Goal: Transaction & Acquisition: Purchase product/service

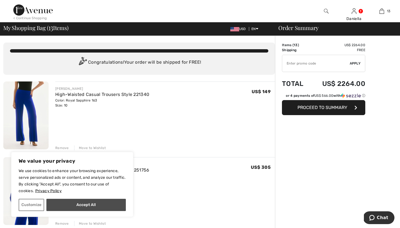
click at [106, 208] on button "Accept All" at bounding box center [85, 204] width 79 height 12
checkbox input "true"
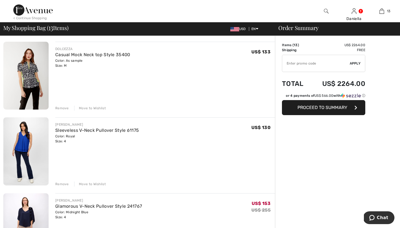
scroll to position [267, 0]
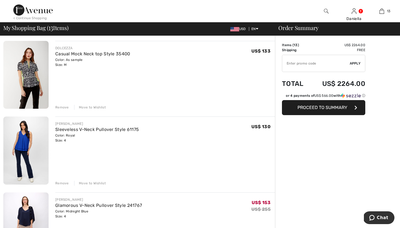
click at [63, 182] on div "Remove" at bounding box center [62, 182] width 14 height 5
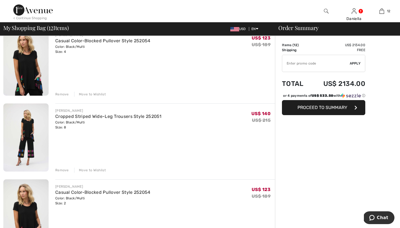
scroll to position [736, 0]
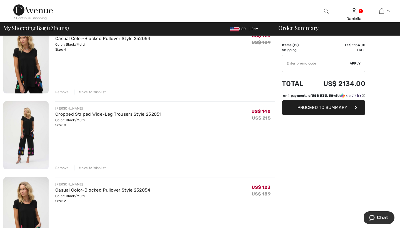
click at [59, 90] on div "Remove" at bounding box center [62, 91] width 14 height 5
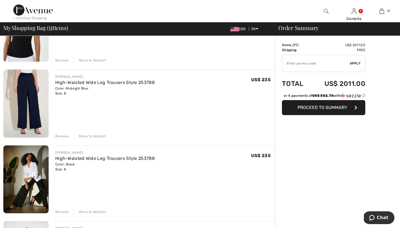
scroll to position [539, 0]
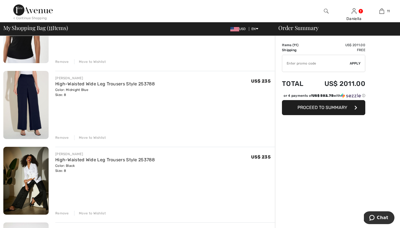
click at [62, 213] on div "Remove" at bounding box center [62, 212] width 14 height 5
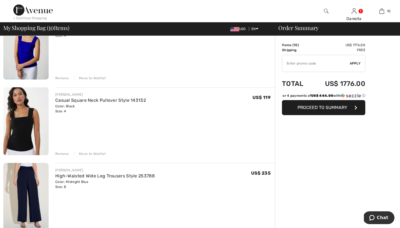
scroll to position [447, 0]
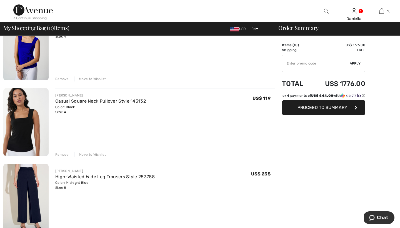
click at [67, 153] on div "Remove" at bounding box center [62, 154] width 14 height 5
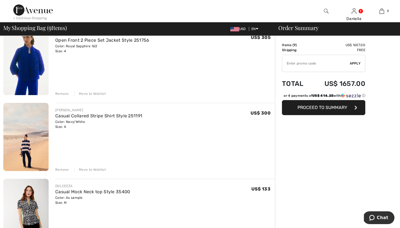
scroll to position [132, 0]
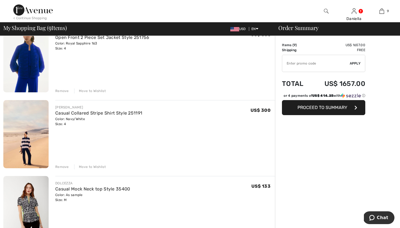
click at [26, 138] on img at bounding box center [25, 134] width 45 height 68
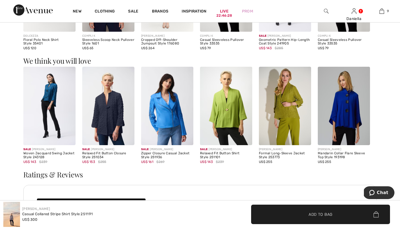
scroll to position [601, 0]
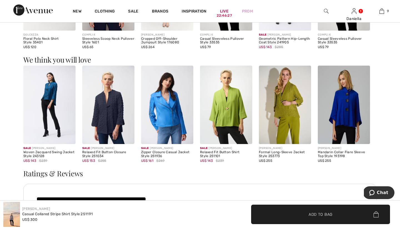
click at [294, 106] on img at bounding box center [285, 104] width 52 height 78
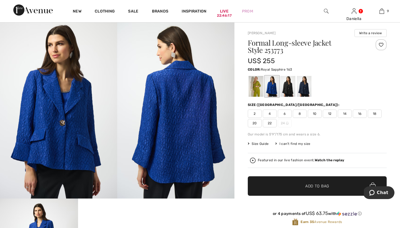
scroll to position [7, 0]
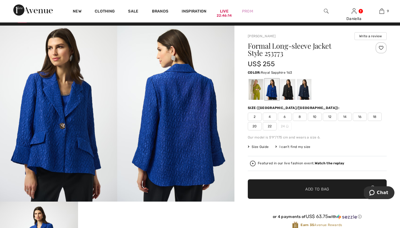
click at [253, 117] on span "2" at bounding box center [255, 116] width 14 height 8
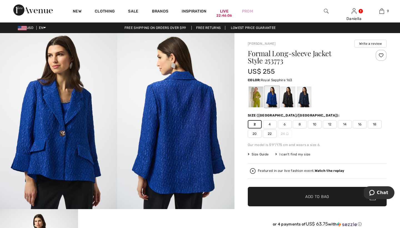
scroll to position [0, 0]
click at [61, 119] on img at bounding box center [58, 121] width 117 height 176
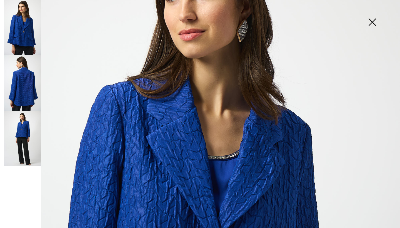
scroll to position [64, 0]
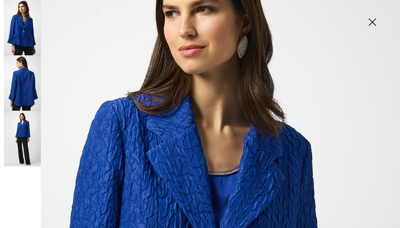
click at [27, 90] on img at bounding box center [22, 82] width 37 height 55
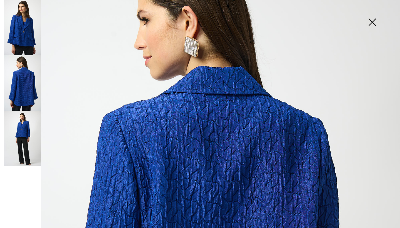
click at [23, 137] on img at bounding box center [22, 137] width 37 height 55
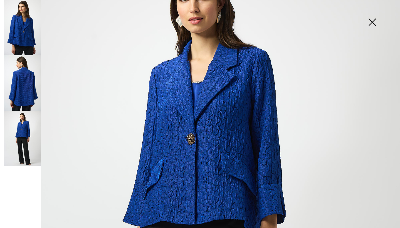
click at [373, 22] on img at bounding box center [372, 22] width 28 height 29
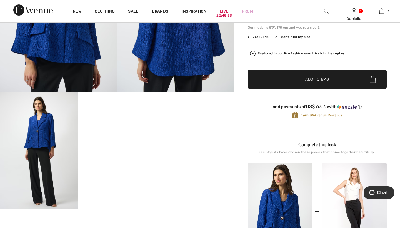
scroll to position [122, 0]
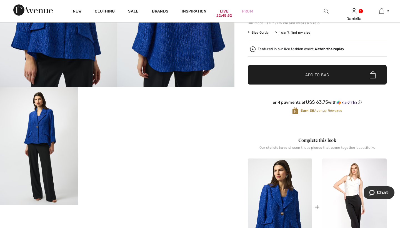
click at [269, 73] on span "✔ Added to Bag Add to Bag" at bounding box center [317, 74] width 139 height 19
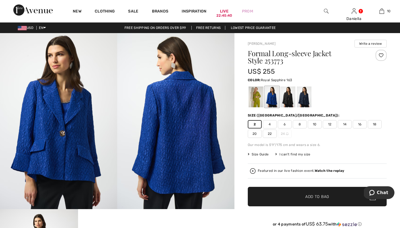
scroll to position [0, 0]
click at [291, 93] on div at bounding box center [288, 96] width 14 height 21
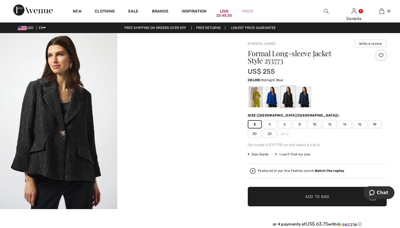
click at [303, 96] on div at bounding box center [304, 96] width 14 height 21
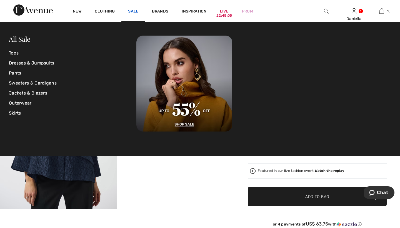
click at [130, 12] on link "Sale" at bounding box center [133, 12] width 10 height 6
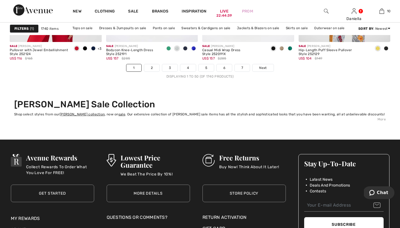
scroll to position [2526, 0]
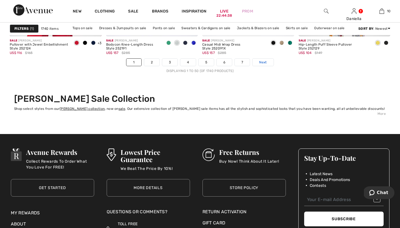
click at [267, 60] on link "Next" at bounding box center [262, 62] width 21 height 7
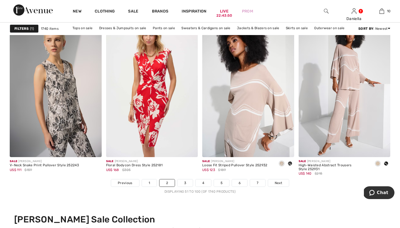
scroll to position [2406, 0]
click at [291, 162] on span at bounding box center [289, 163] width 4 height 4
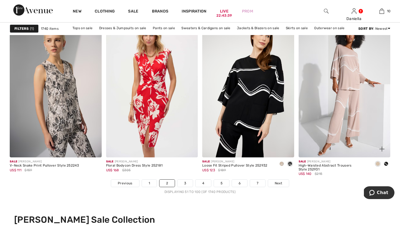
click at [386, 163] on span at bounding box center [385, 163] width 4 height 4
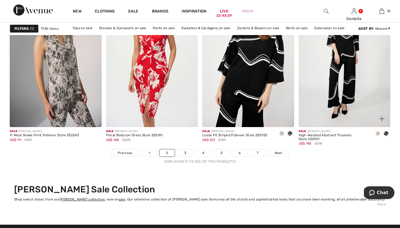
scroll to position [2439, 0]
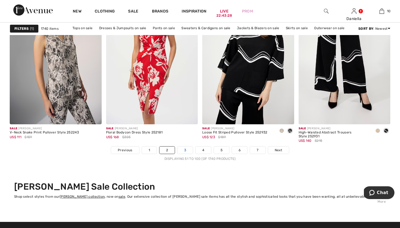
click at [187, 149] on link "3" at bounding box center [184, 149] width 15 height 7
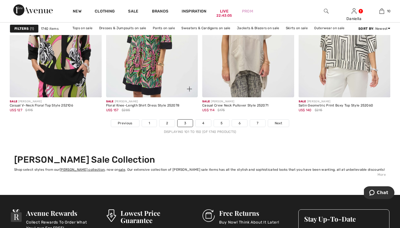
scroll to position [2480, 0]
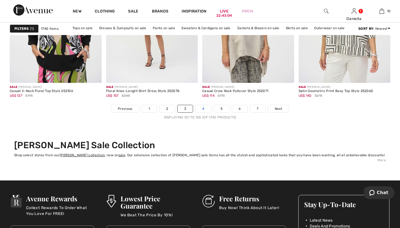
click at [206, 108] on link "4" at bounding box center [202, 108] width 15 height 7
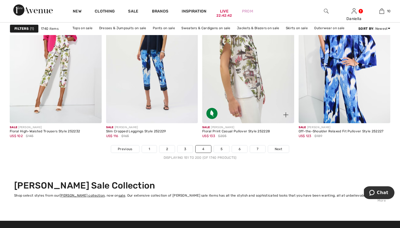
scroll to position [2444, 0]
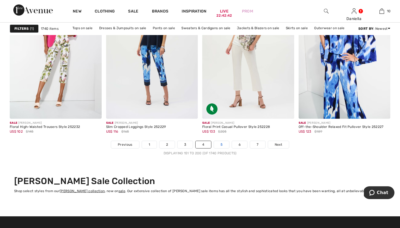
click at [217, 143] on link "5" at bounding box center [221, 144] width 15 height 7
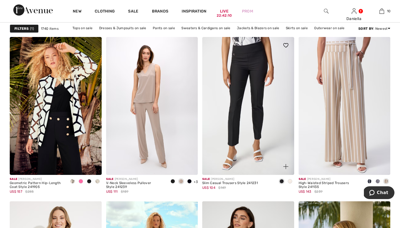
scroll to position [2229, 0]
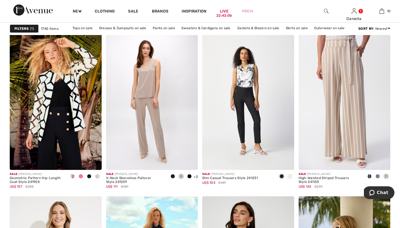
click at [98, 175] on span at bounding box center [97, 176] width 4 height 4
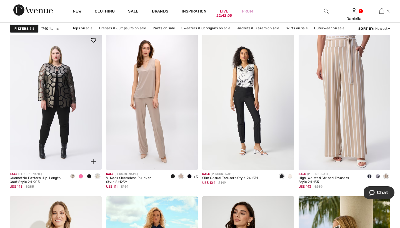
click at [89, 175] on span at bounding box center [89, 176] width 4 height 4
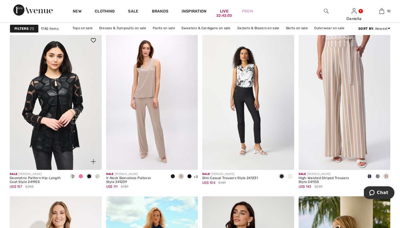
click at [79, 175] on span at bounding box center [81, 176] width 4 height 4
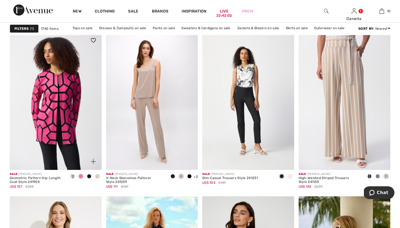
click at [74, 178] on div at bounding box center [72, 176] width 8 height 9
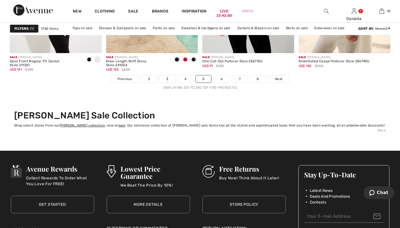
scroll to position [2515, 0]
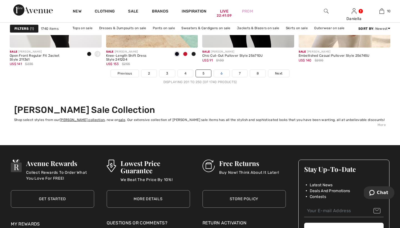
click at [224, 74] on link "6" at bounding box center [221, 73] width 15 height 7
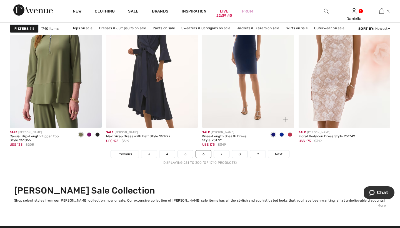
scroll to position [2437, 0]
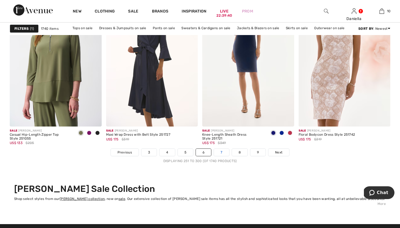
click at [224, 151] on link "7" at bounding box center [221, 151] width 15 height 7
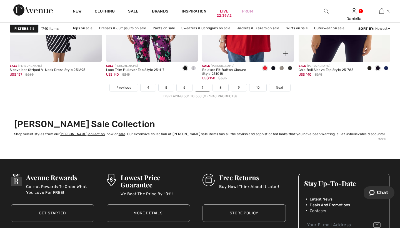
scroll to position [2502, 0]
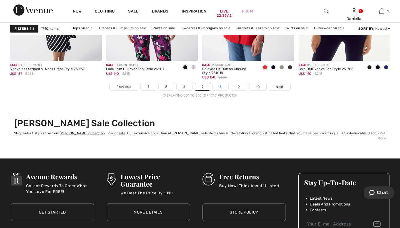
click at [224, 87] on link "8" at bounding box center [221, 86] width 16 height 7
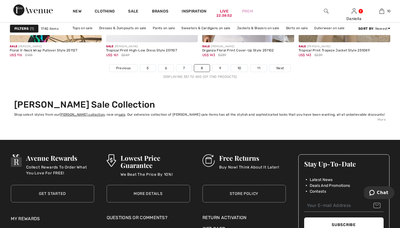
scroll to position [2536, 0]
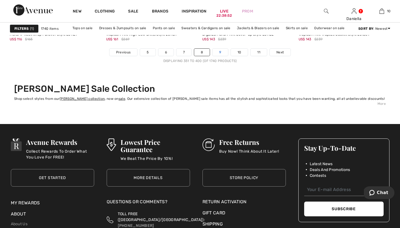
click at [221, 50] on link "9" at bounding box center [219, 52] width 15 height 7
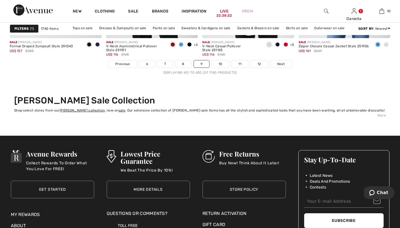
scroll to position [2537, 0]
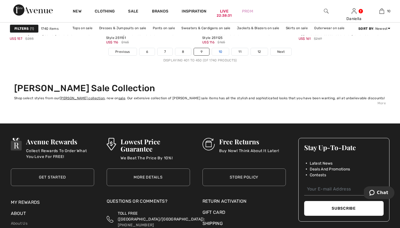
click at [219, 53] on link "10" at bounding box center [220, 51] width 17 height 7
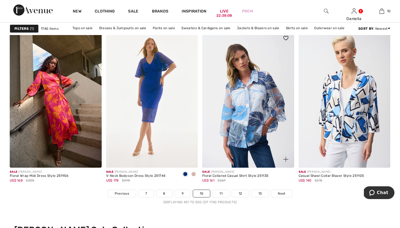
scroll to position [2395, 0]
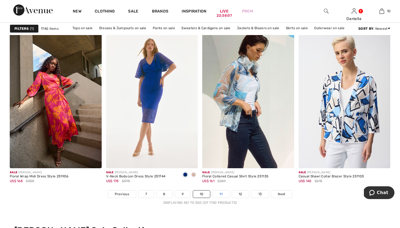
click at [221, 194] on link "11" at bounding box center [221, 193] width 16 height 7
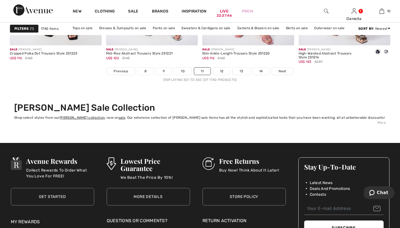
scroll to position [2517, 0]
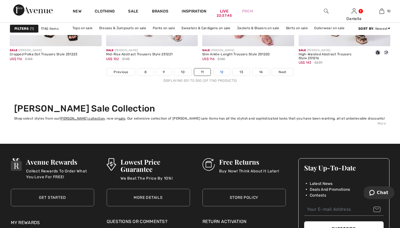
click at [221, 70] on link "12" at bounding box center [221, 71] width 17 height 7
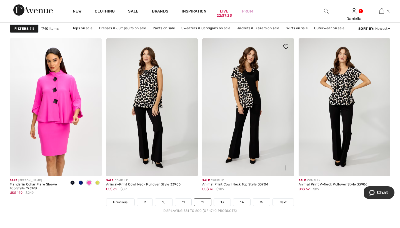
scroll to position [2387, 0]
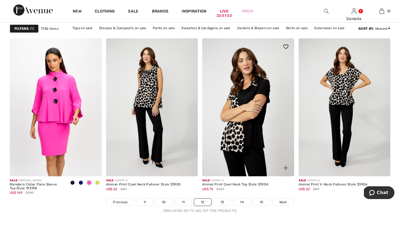
click at [251, 121] on img at bounding box center [248, 107] width 92 height 138
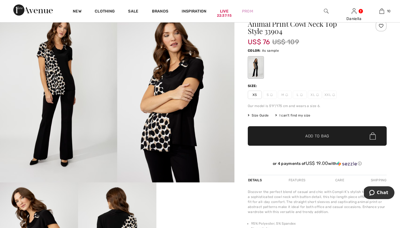
scroll to position [26, 0]
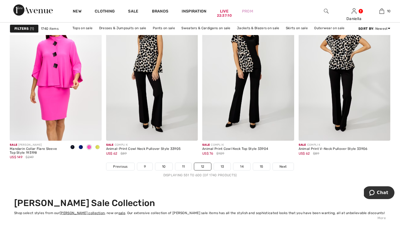
scroll to position [2425, 0]
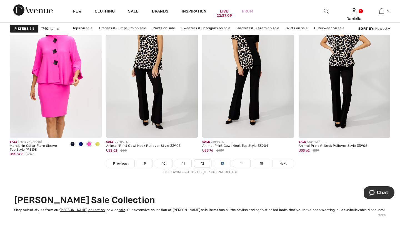
click at [226, 165] on link "13" at bounding box center [222, 163] width 17 height 7
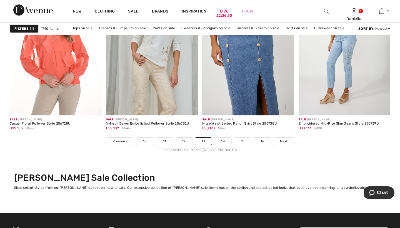
scroll to position [2449, 0]
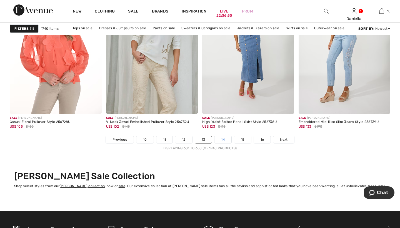
click at [224, 143] on link "14" at bounding box center [222, 139] width 17 height 7
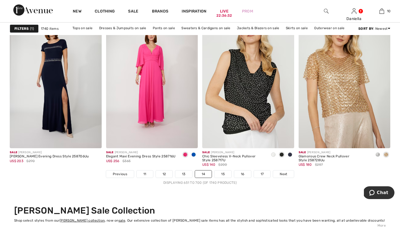
scroll to position [2412, 0]
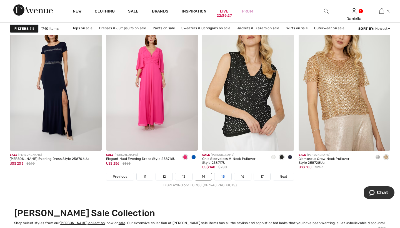
click at [226, 178] on link "15" at bounding box center [222, 176] width 17 height 7
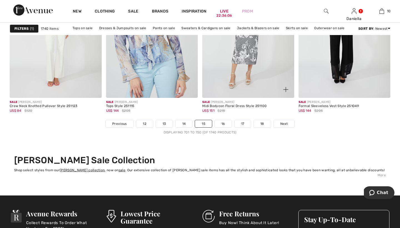
scroll to position [2468, 0]
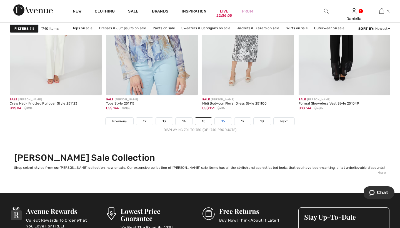
click at [226, 120] on link "16" at bounding box center [222, 120] width 17 height 7
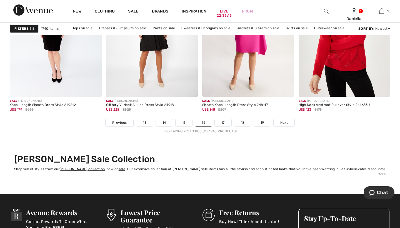
scroll to position [2470, 0]
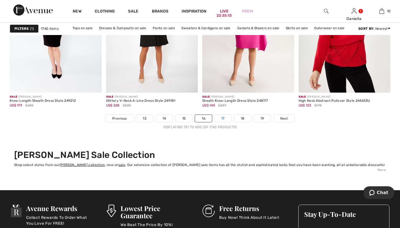
click at [226, 118] on link "17" at bounding box center [222, 118] width 17 height 7
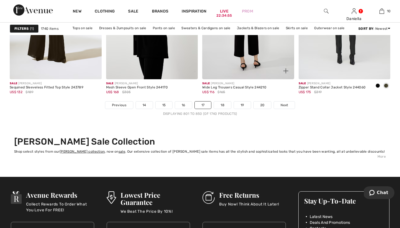
scroll to position [2489, 0]
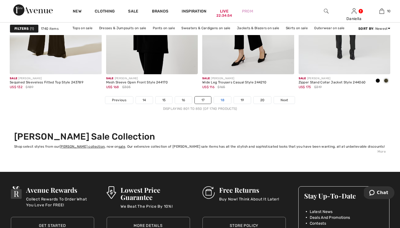
click at [224, 101] on link "18" at bounding box center [222, 99] width 17 height 7
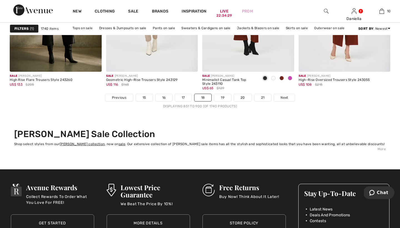
scroll to position [2494, 0]
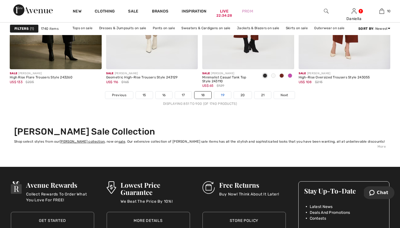
click at [224, 94] on link "19" at bounding box center [222, 94] width 17 height 7
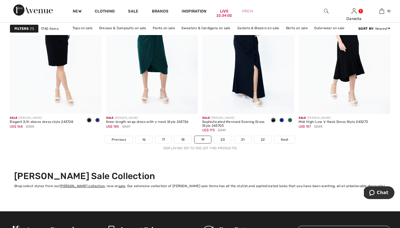
scroll to position [2468, 0]
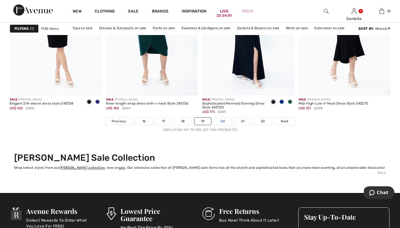
click at [228, 121] on link "20" at bounding box center [223, 120] width 18 height 7
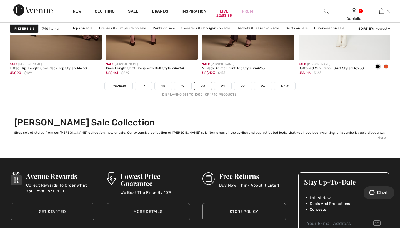
scroll to position [2440, 0]
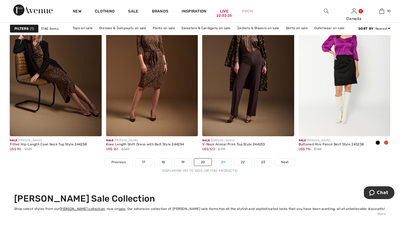
click at [221, 158] on link "21" at bounding box center [222, 161] width 17 height 7
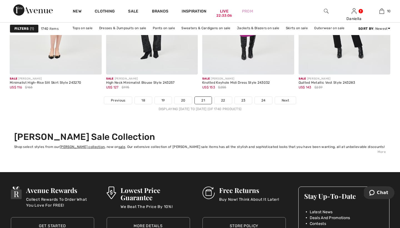
scroll to position [2501, 0]
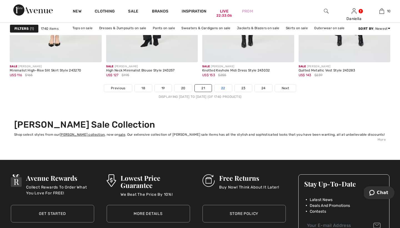
click at [228, 87] on link "22" at bounding box center [222, 87] width 17 height 7
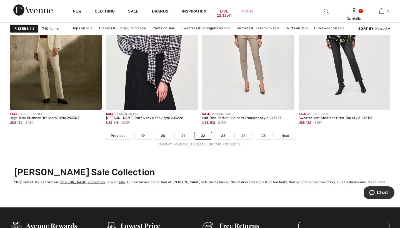
scroll to position [2472, 0]
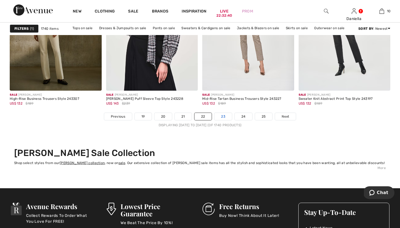
click at [226, 115] on link "23" at bounding box center [222, 116] width 17 height 7
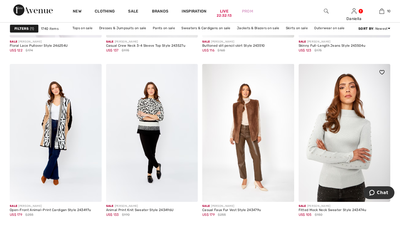
scroll to position [2200, 0]
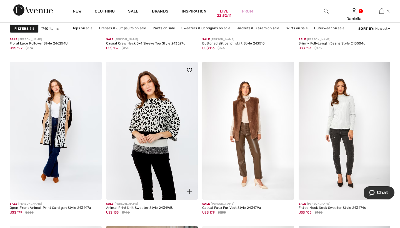
click at [175, 129] on img at bounding box center [152, 131] width 92 height 138
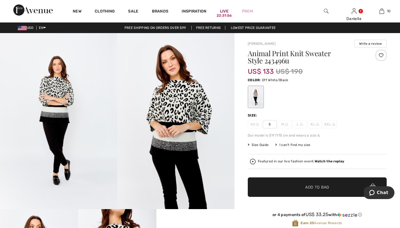
click at [270, 127] on span "S" at bounding box center [269, 124] width 14 height 8
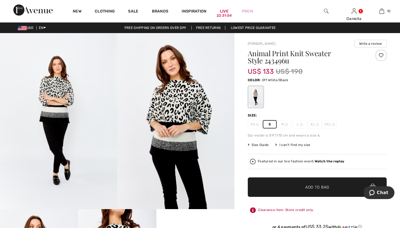
click at [279, 187] on span "✔ Added to Bag Add to Bag" at bounding box center [317, 186] width 139 height 19
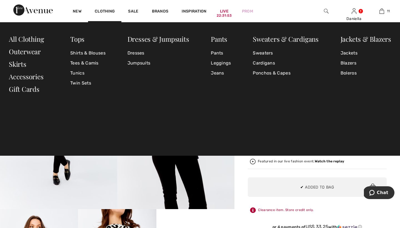
scroll to position [407, 0]
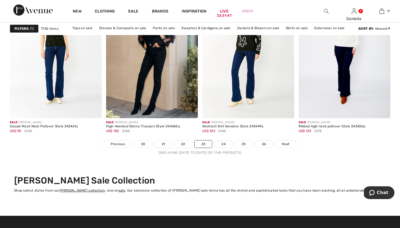
scroll to position [2463, 0]
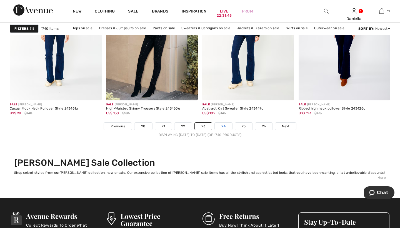
click at [219, 125] on link "24" at bounding box center [222, 125] width 17 height 7
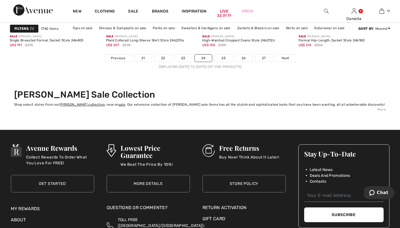
scroll to position [2531, 0]
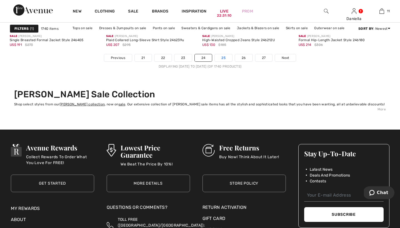
click at [227, 56] on link "25" at bounding box center [222, 57] width 17 height 7
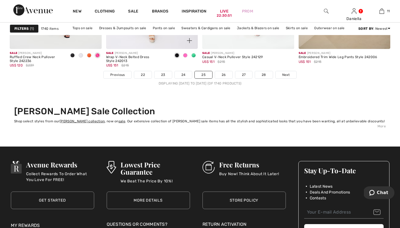
scroll to position [2539, 0]
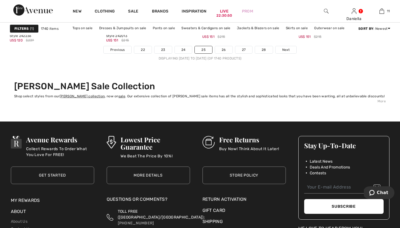
click at [223, 54] on nav "Previous 22 23 24 25 26 27 28 Next Displaying [DATE] to [DATE] (of 1740 product…" at bounding box center [200, 53] width 380 height 15
click at [223, 49] on link "26" at bounding box center [223, 49] width 17 height 7
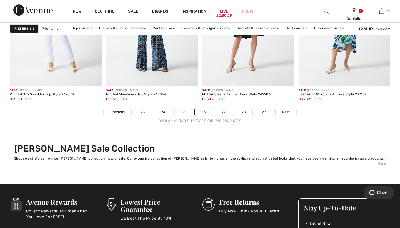
scroll to position [2500, 0]
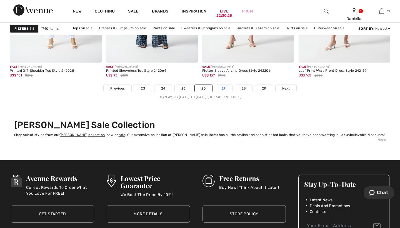
click at [219, 89] on link "27" at bounding box center [223, 88] width 17 height 7
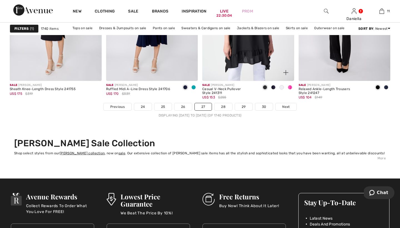
scroll to position [2484, 0]
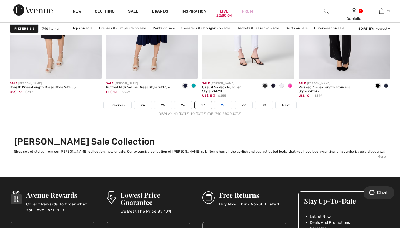
click at [223, 107] on link "28" at bounding box center [223, 104] width 18 height 7
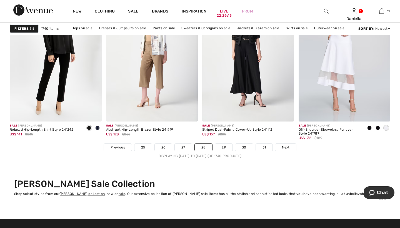
scroll to position [2445, 0]
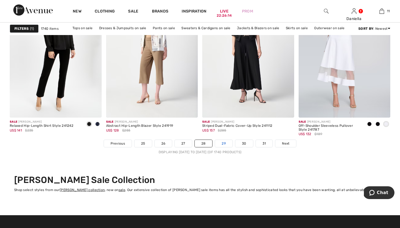
click at [221, 141] on link "29" at bounding box center [223, 143] width 17 height 7
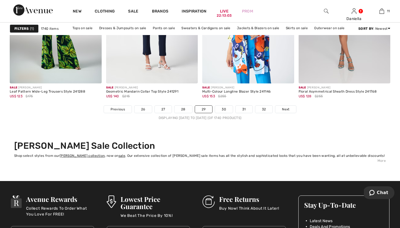
scroll to position [2484, 0]
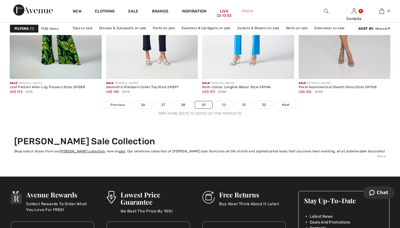
click at [222, 105] on link "30" at bounding box center [224, 104] width 18 height 7
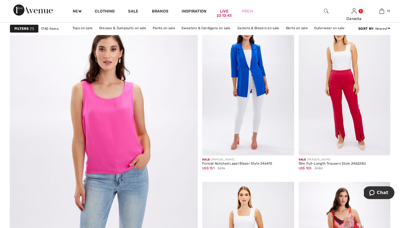
scroll to position [1361, 0]
